Goal: Task Accomplishment & Management: Manage account settings

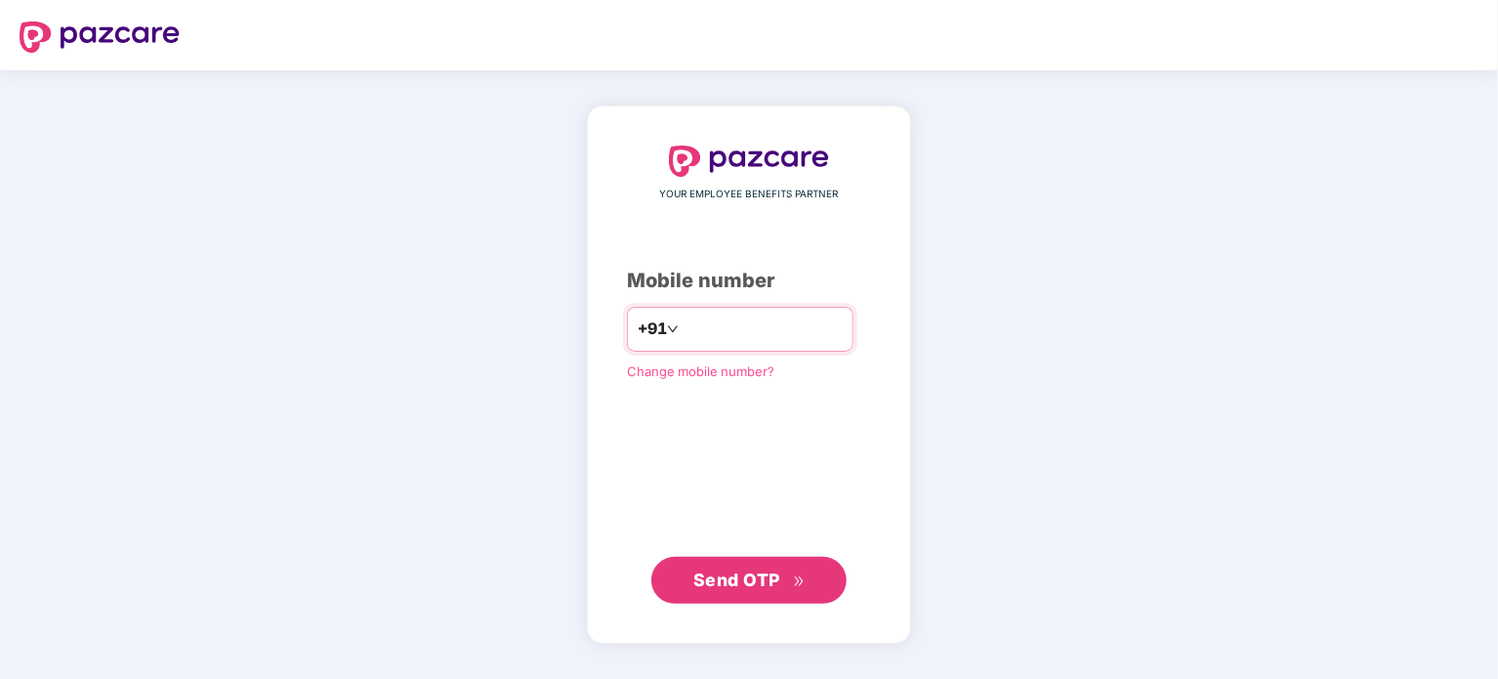
click at [769, 329] on input "number" at bounding box center [763, 328] width 160 height 31
type input "**********"
click at [731, 576] on span "Send OTP" at bounding box center [736, 578] width 87 height 21
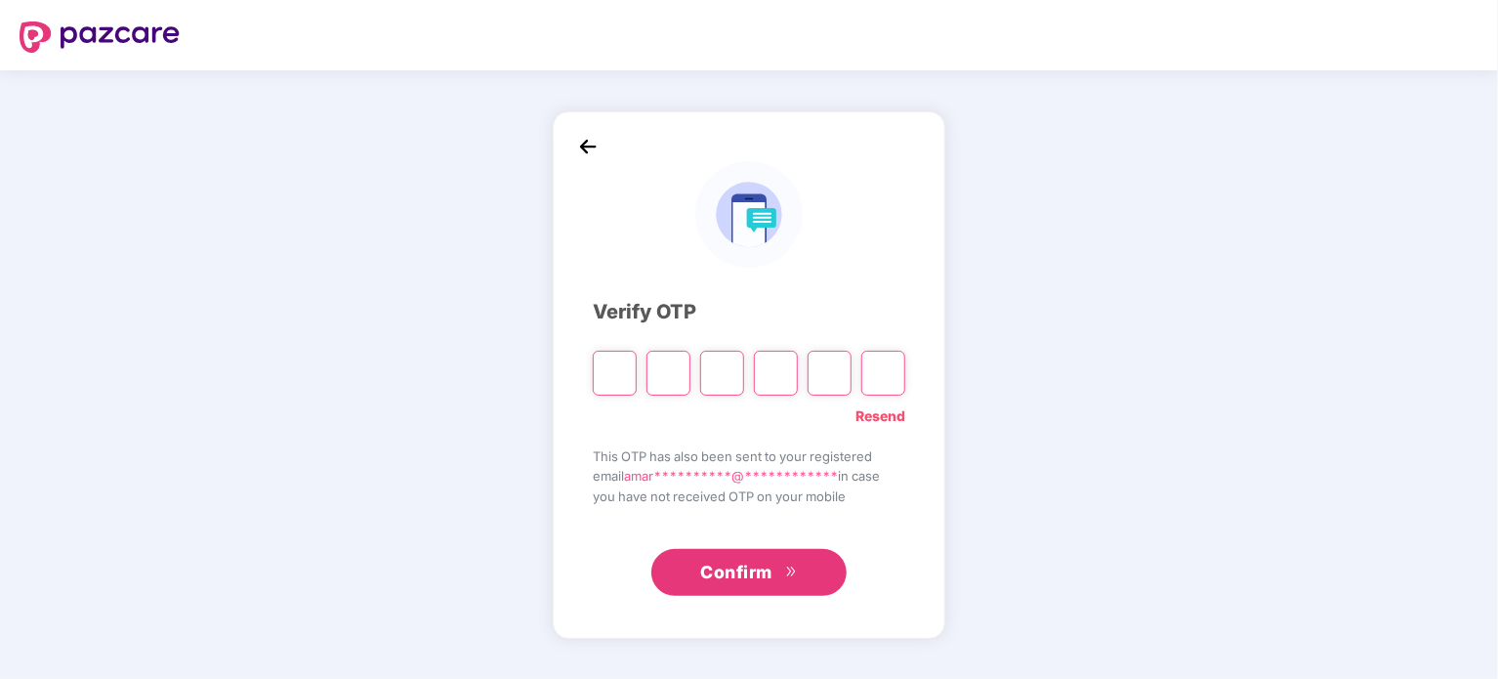
paste input "*"
type input "*"
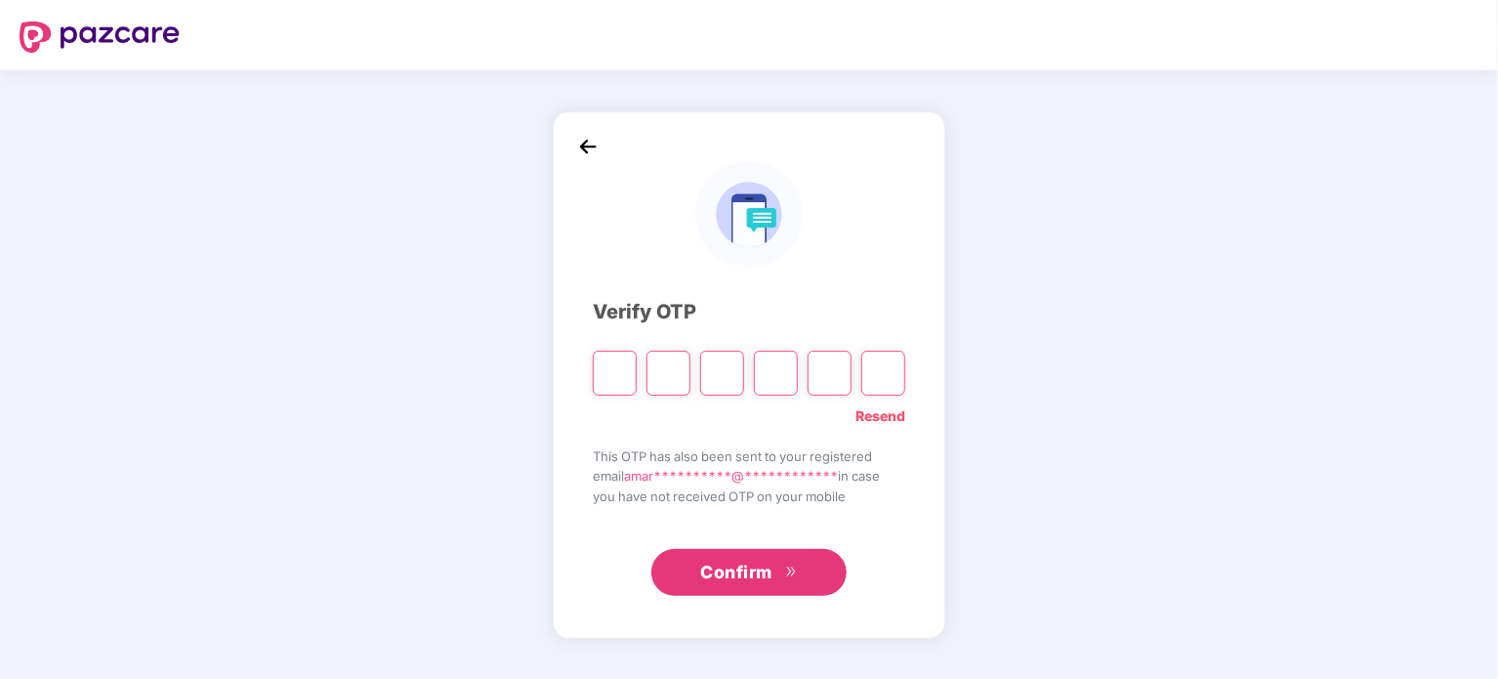
type input "*"
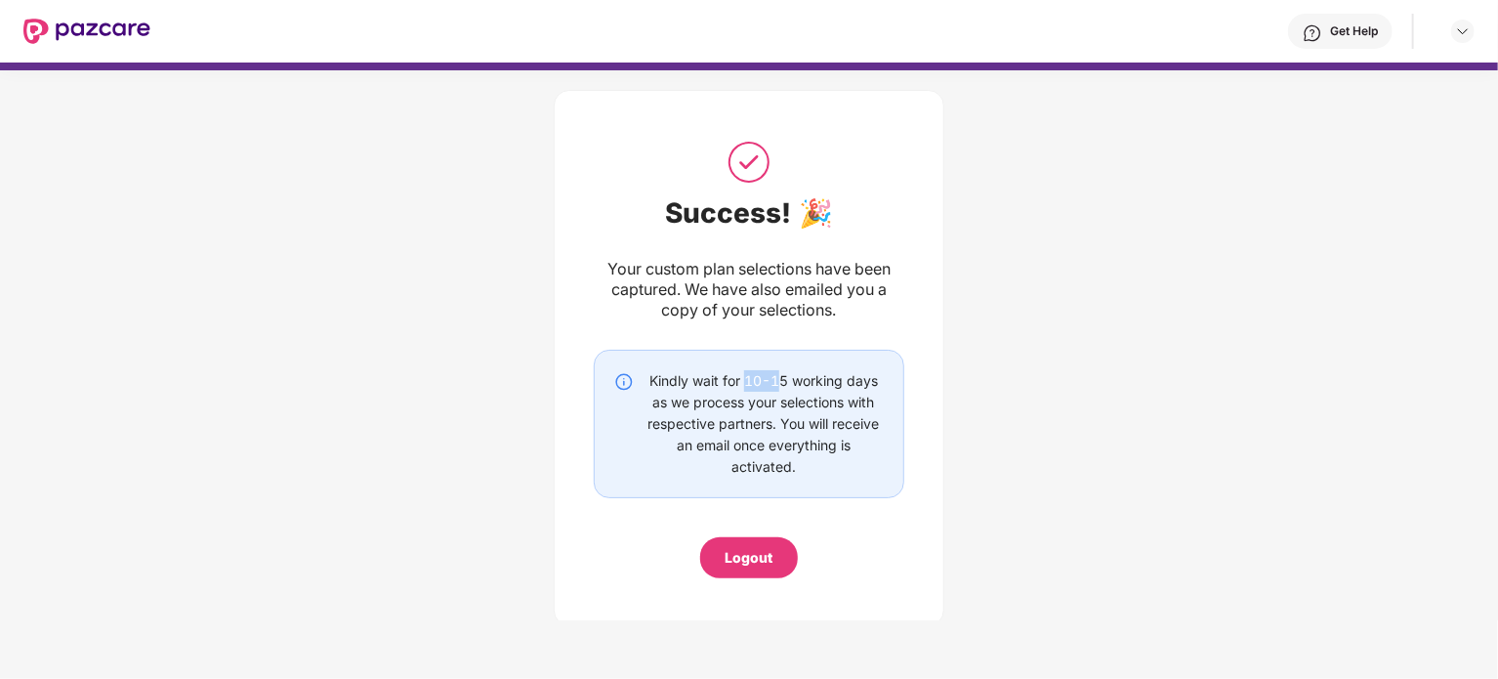
drag, startPoint x: 743, startPoint y: 379, endPoint x: 780, endPoint y: 379, distance: 37.1
click at [780, 379] on div "Kindly wait for 10-15 working days as we process your selections with respectiv…" at bounding box center [763, 423] width 240 height 107
